Goal: Information Seeking & Learning: Learn about a topic

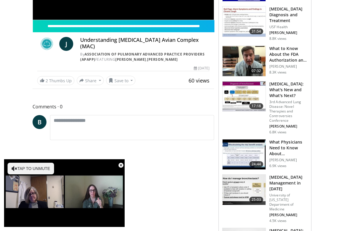
scroll to position [127, 0]
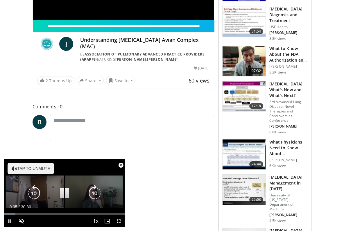
click at [16, 169] on icon "Video Player" at bounding box center [15, 169] width 6 height 6
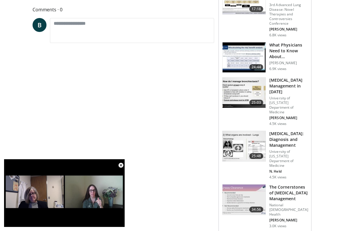
scroll to position [226, 0]
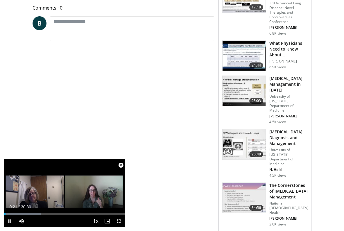
click at [108, 222] on video-js "**********" at bounding box center [64, 193] width 121 height 68
click at [21, 221] on span "Video Player" at bounding box center [22, 222] width 12 height 12
click at [21, 221] on video-js "**********" at bounding box center [64, 193] width 121 height 68
click at [22, 224] on span "Video Player" at bounding box center [22, 222] width 12 height 12
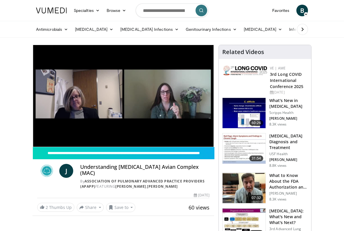
scroll to position [0, 0]
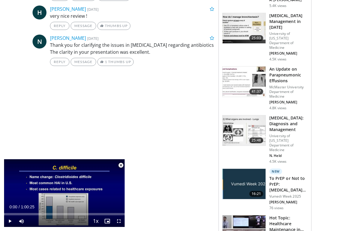
scroll to position [342, 0]
click at [257, 137] on span "25:48" at bounding box center [257, 140] width 14 height 6
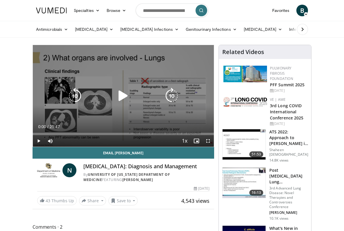
scroll to position [2, 0]
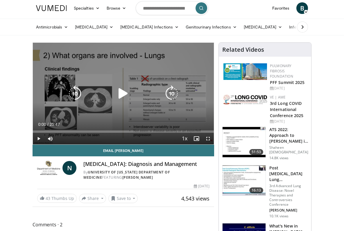
click at [174, 94] on icon "Video Player" at bounding box center [172, 94] width 16 height 16
click at [175, 94] on icon "Video Player" at bounding box center [172, 94] width 16 height 16
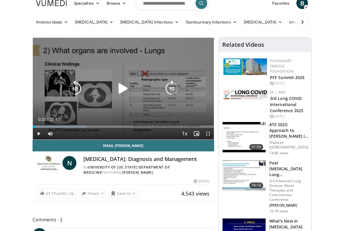
scroll to position [6, 0]
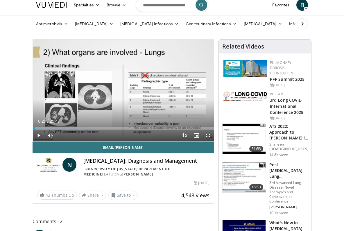
click at [197, 136] on span "Video Player" at bounding box center [197, 136] width 12 height 12
click at [50, 135] on span "Video Player" at bounding box center [50, 136] width 12 height 12
click at [199, 136] on span "Video Player" at bounding box center [197, 136] width 12 height 12
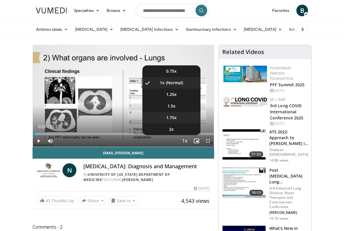
scroll to position [23, 0]
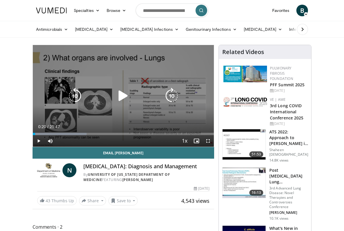
click at [118, 122] on div "10 seconds Tap to unmute" at bounding box center [123, 96] width 181 height 102
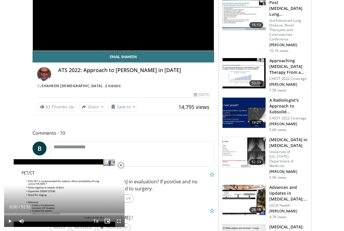
scroll to position [97, 0]
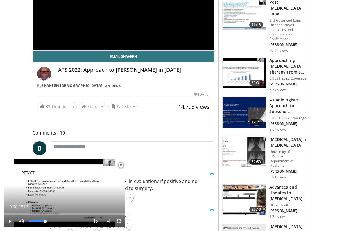
click at [20, 221] on span "Video Player" at bounding box center [22, 222] width 12 height 12
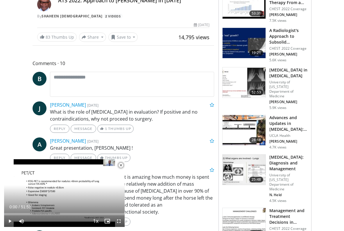
scroll to position [170, 0]
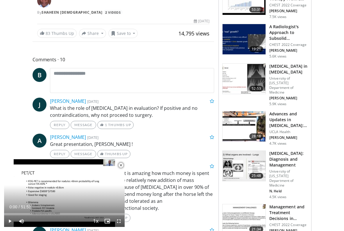
click at [247, 128] on img at bounding box center [244, 126] width 43 height 30
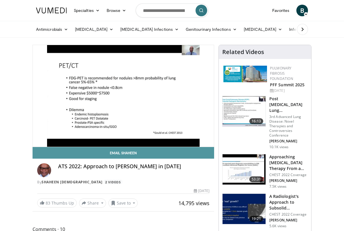
scroll to position [0, 0]
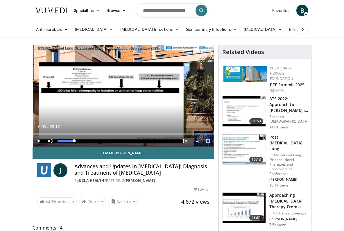
click at [50, 141] on span "Video Player" at bounding box center [50, 141] width 12 height 12
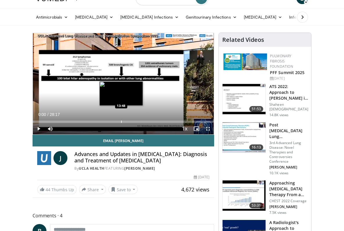
scroll to position [13, 0]
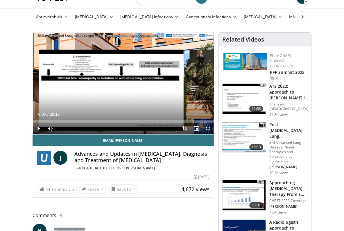
click at [196, 128] on span "Video Player" at bounding box center [197, 129] width 12 height 12
click at [52, 128] on span "Video Player" at bounding box center [50, 129] width 12 height 12
click at [286, 15] on link "Infection Prevention & Control" at bounding box center [321, 17] width 70 height 12
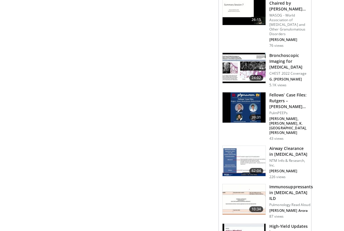
scroll to position [416, 0]
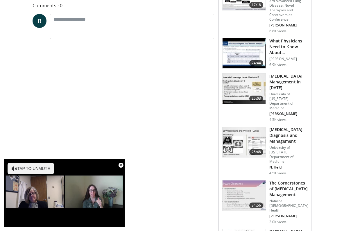
scroll to position [235, 0]
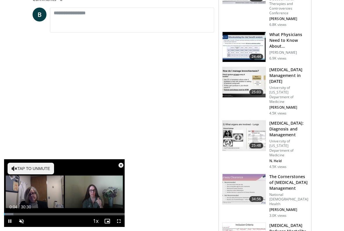
click at [122, 166] on span "Video Player" at bounding box center [121, 166] width 12 height 12
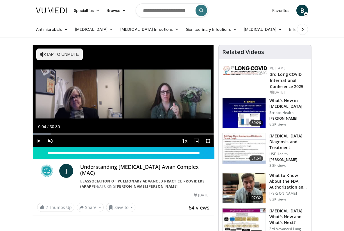
scroll to position [0, 0]
